Goal: Transaction & Acquisition: Purchase product/service

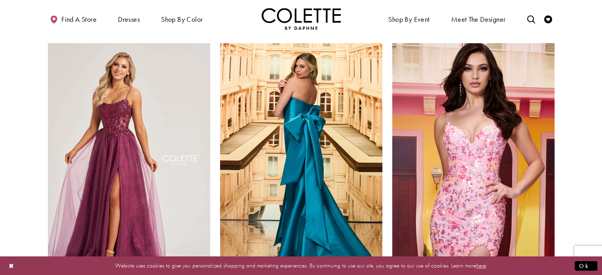
scroll to position [527, 0]
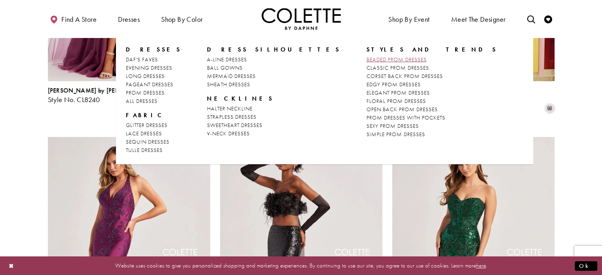
click at [366, 61] on span "BEADED PROM DRESSES" at bounding box center [396, 59] width 60 height 7
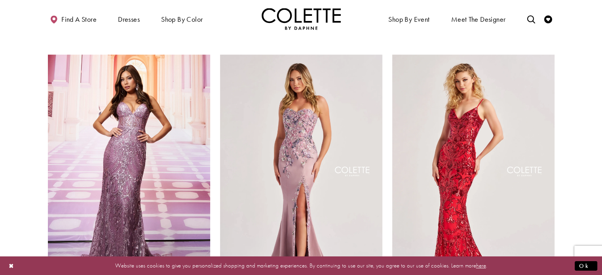
scroll to position [121, 0]
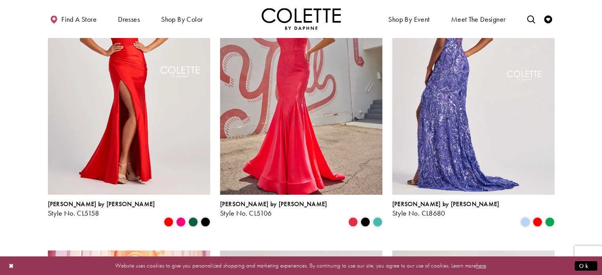
click at [431, 123] on img "Visit Colette by Daphne Style No. CL8680 Page" at bounding box center [473, 77] width 162 height 236
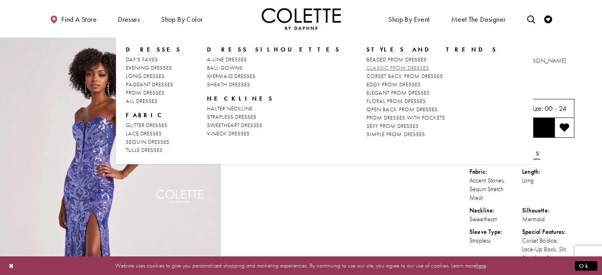
click at [366, 66] on span "CLASSIC PROM DRESSES" at bounding box center [397, 67] width 63 height 7
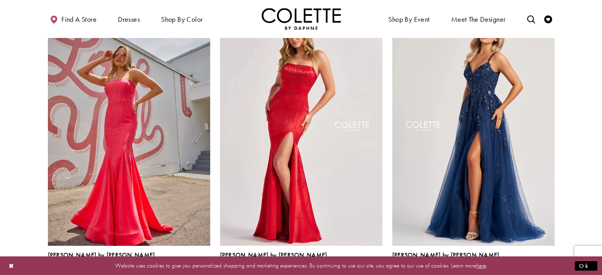
scroll to position [364, 0]
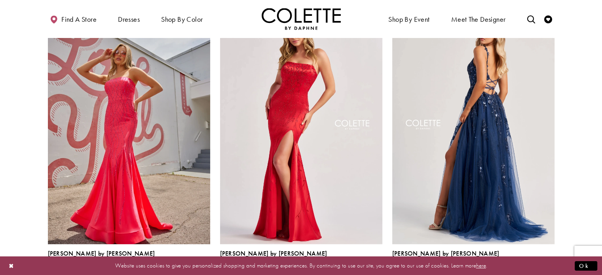
click at [463, 139] on img "Visit Colette by Daphne Style No. CL8060 Page" at bounding box center [473, 126] width 162 height 236
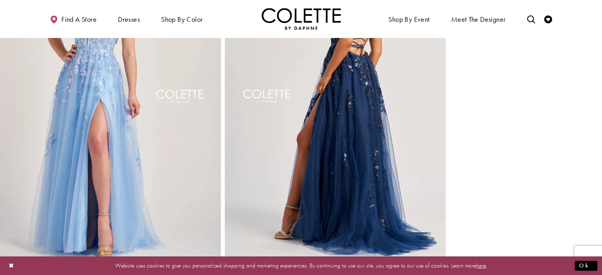
scroll to position [443, 0]
